Goal: Information Seeking & Learning: Learn about a topic

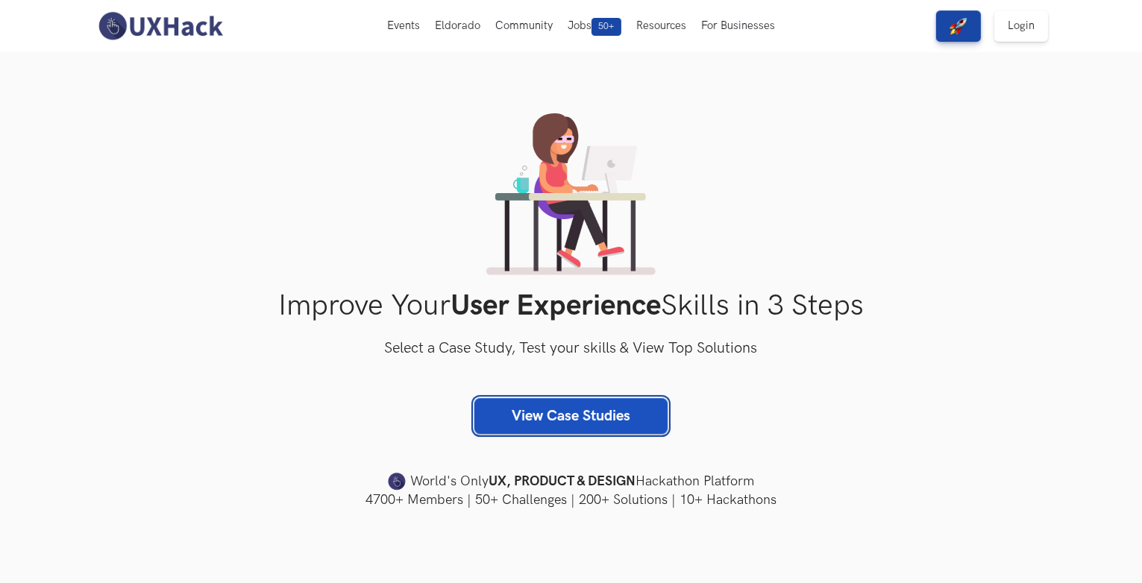
click at [588, 404] on link "View Case Studies" at bounding box center [571, 416] width 193 height 36
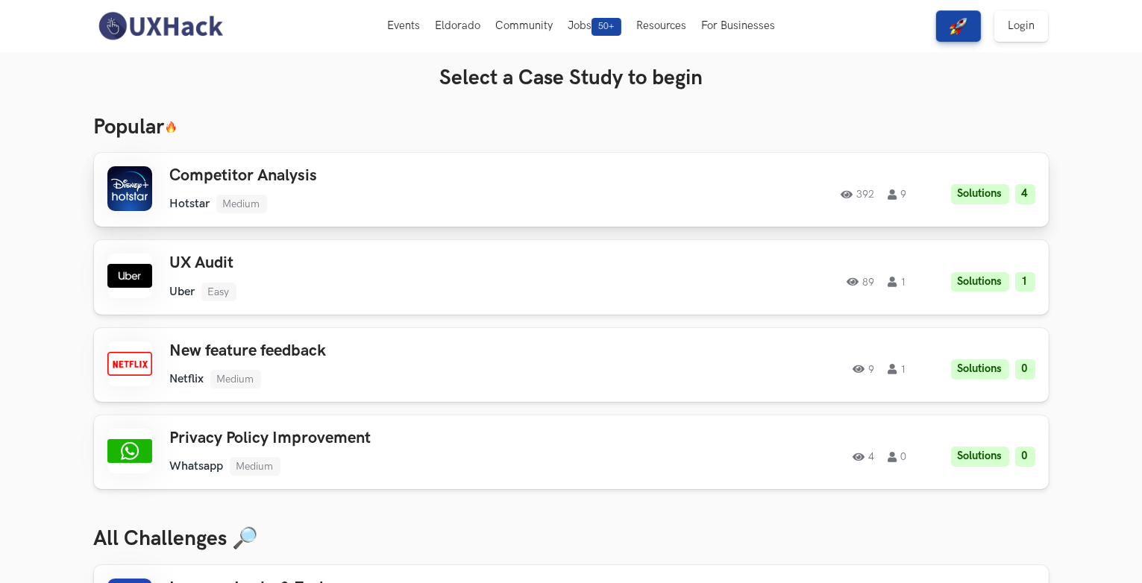
click at [574, 201] on ul "Hotstar Medium" at bounding box center [382, 204] width 424 height 19
